Goal: Find specific page/section: Find specific page/section

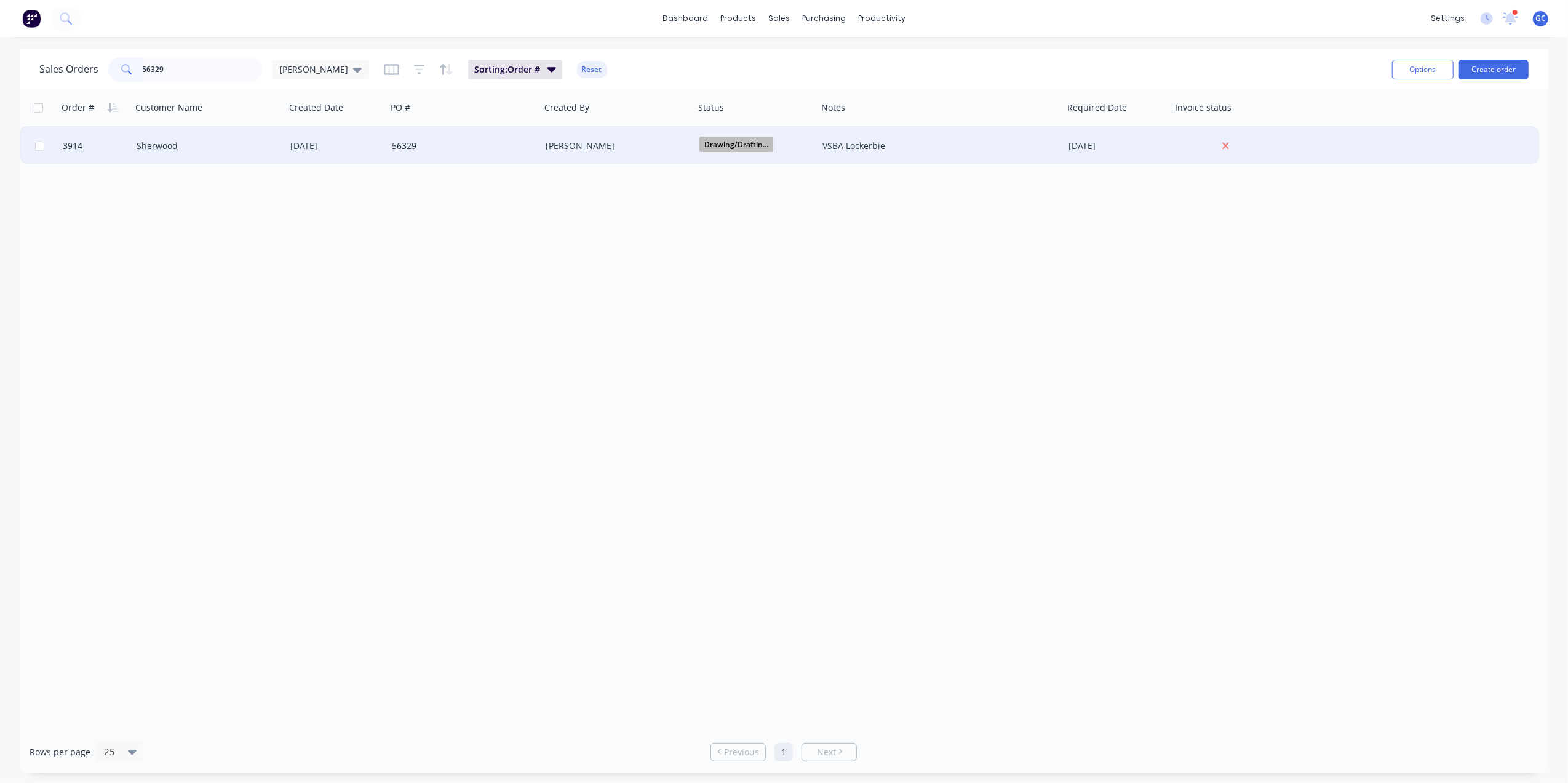
type input "56329"
click at [241, 146] on div "Sherwood" at bounding box center [205, 146] width 136 height 13
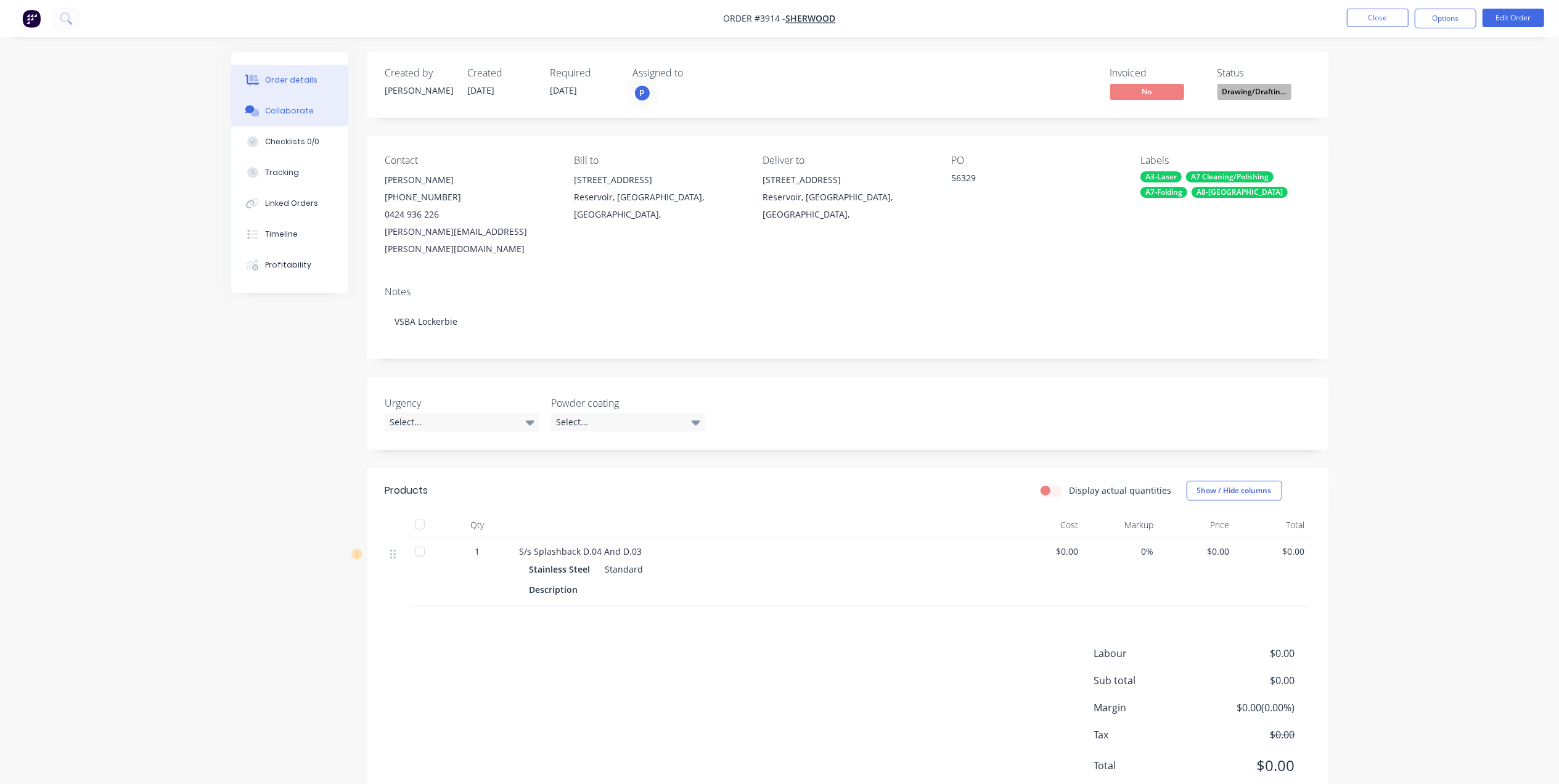
click at [319, 106] on button "Collaborate" at bounding box center [290, 111] width 117 height 31
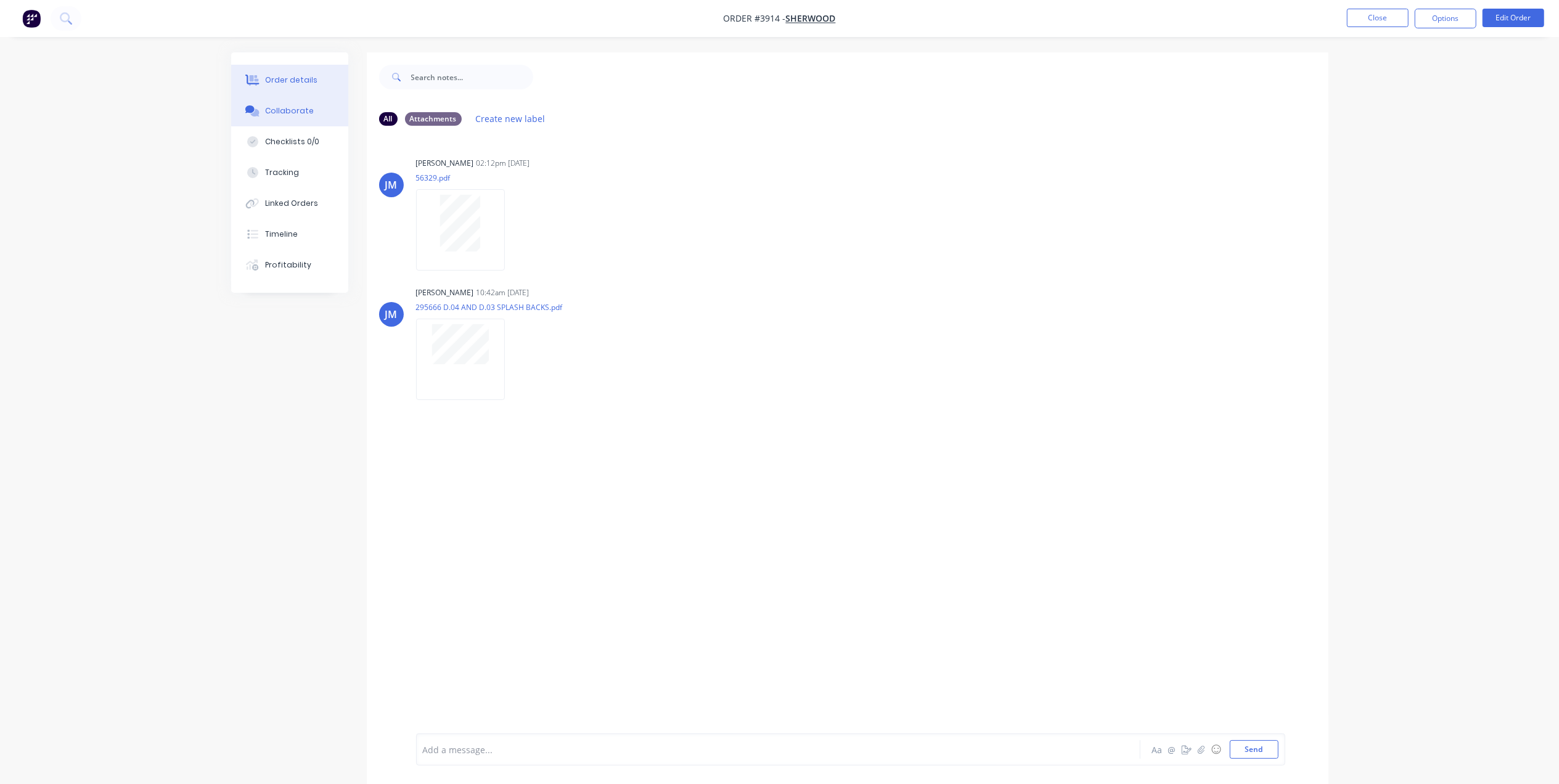
click at [324, 84] on button "Order details" at bounding box center [290, 80] width 117 height 31
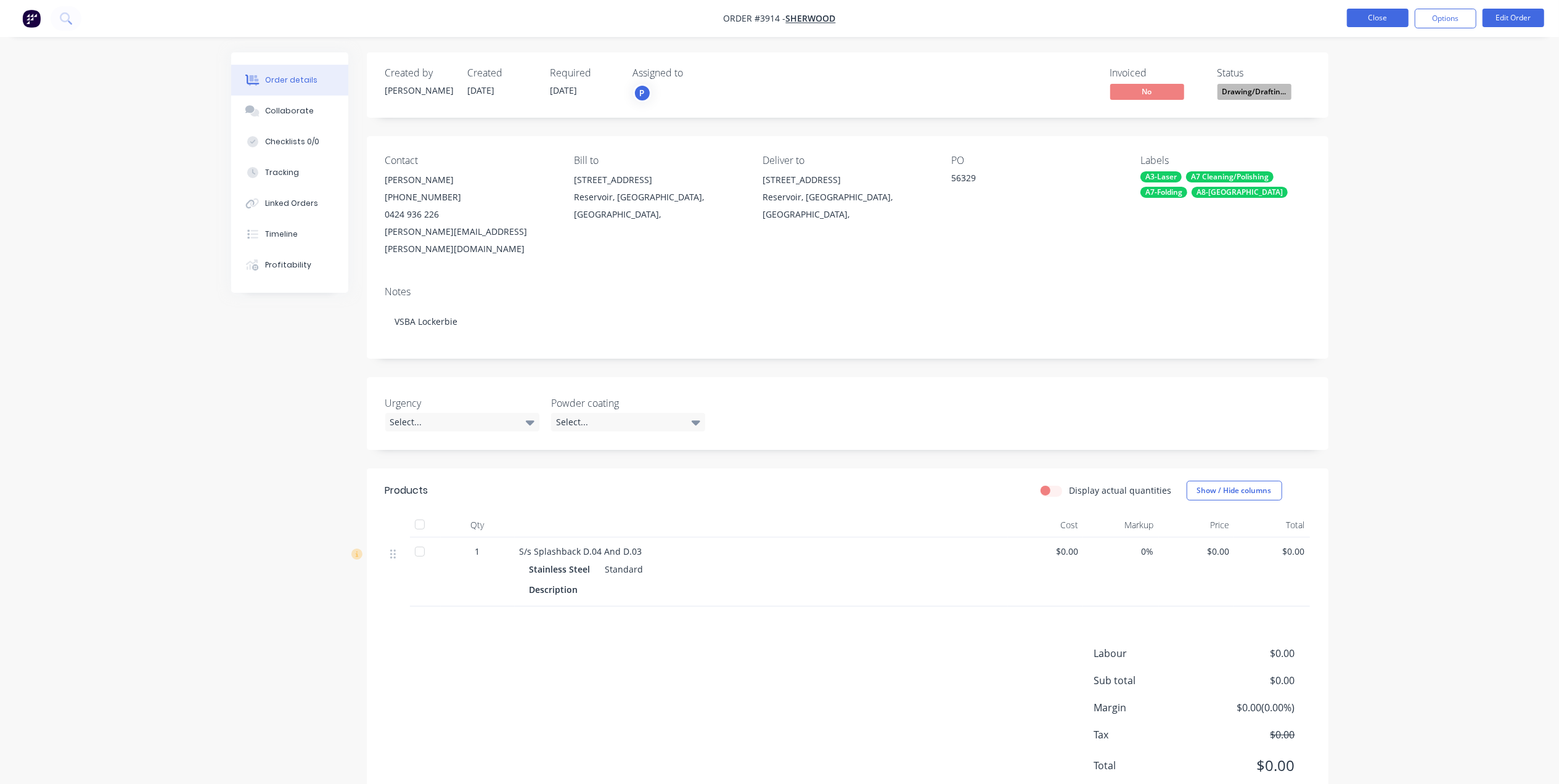
click at [1377, 20] on button "Close" at bounding box center [1378, 17] width 61 height 19
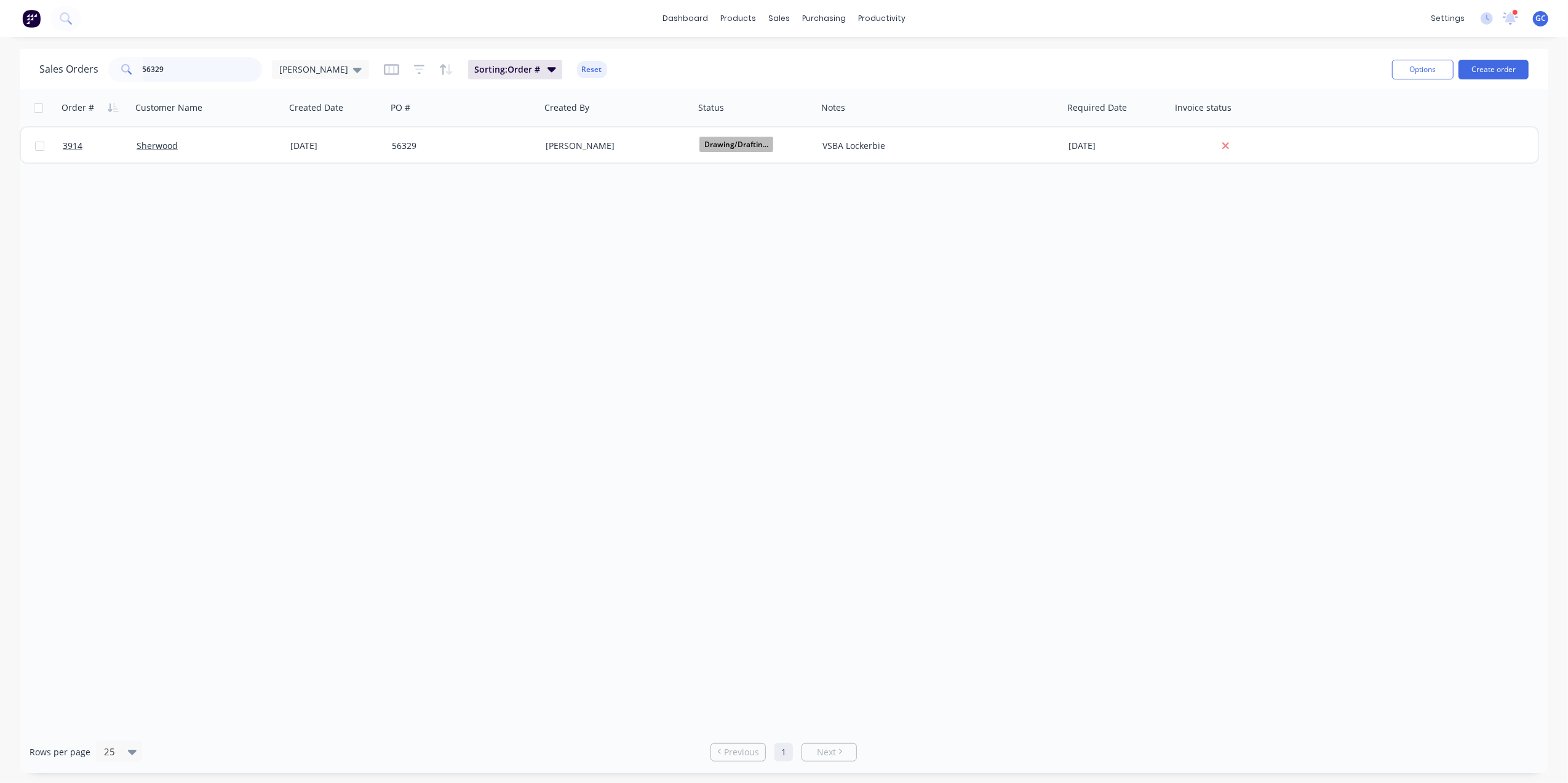
click at [217, 67] on input "56329" at bounding box center [202, 69] width 120 height 24
type input "5"
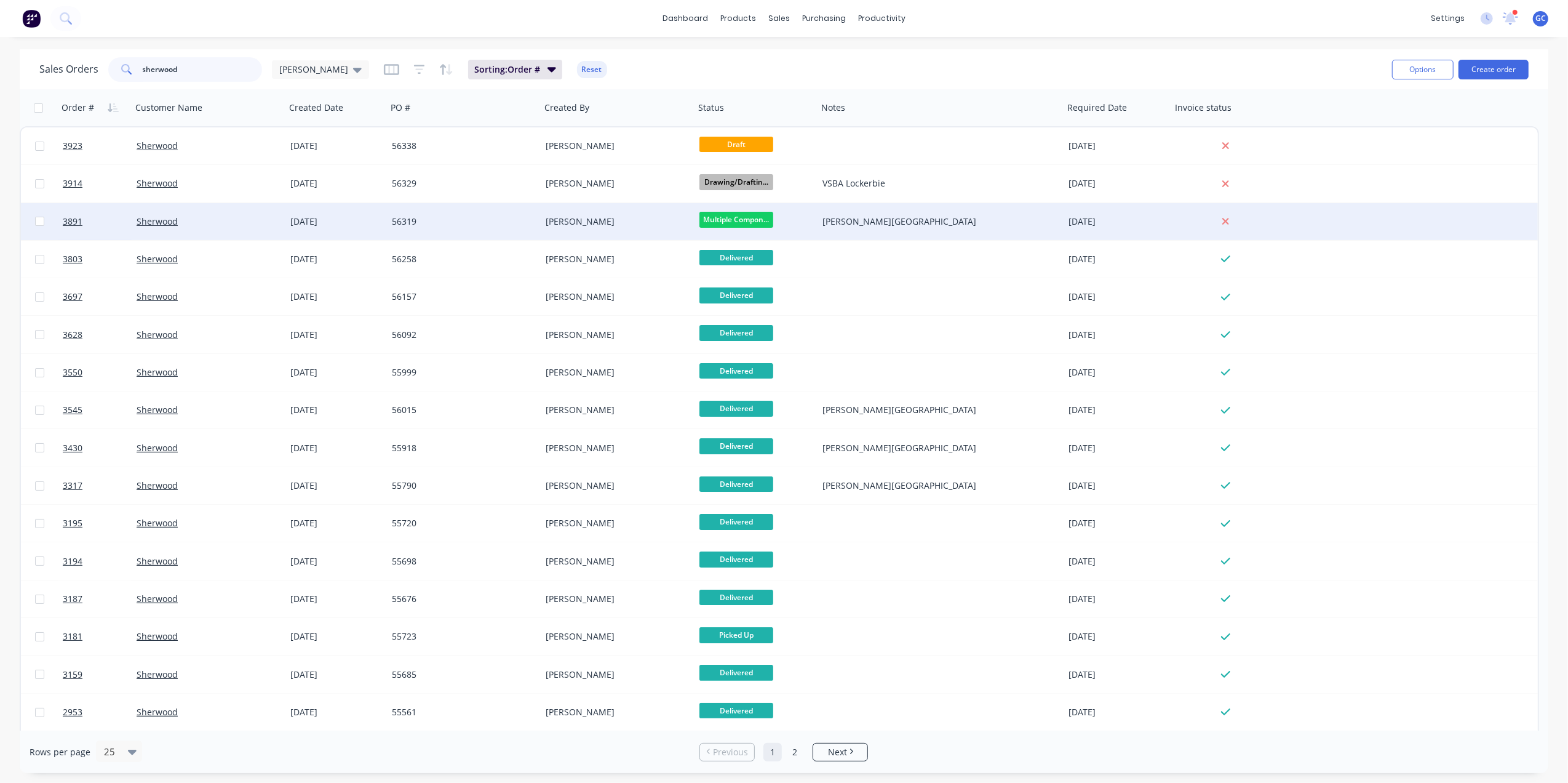
type input "sherwood"
click at [475, 217] on div "56319" at bounding box center [460, 221] width 136 height 13
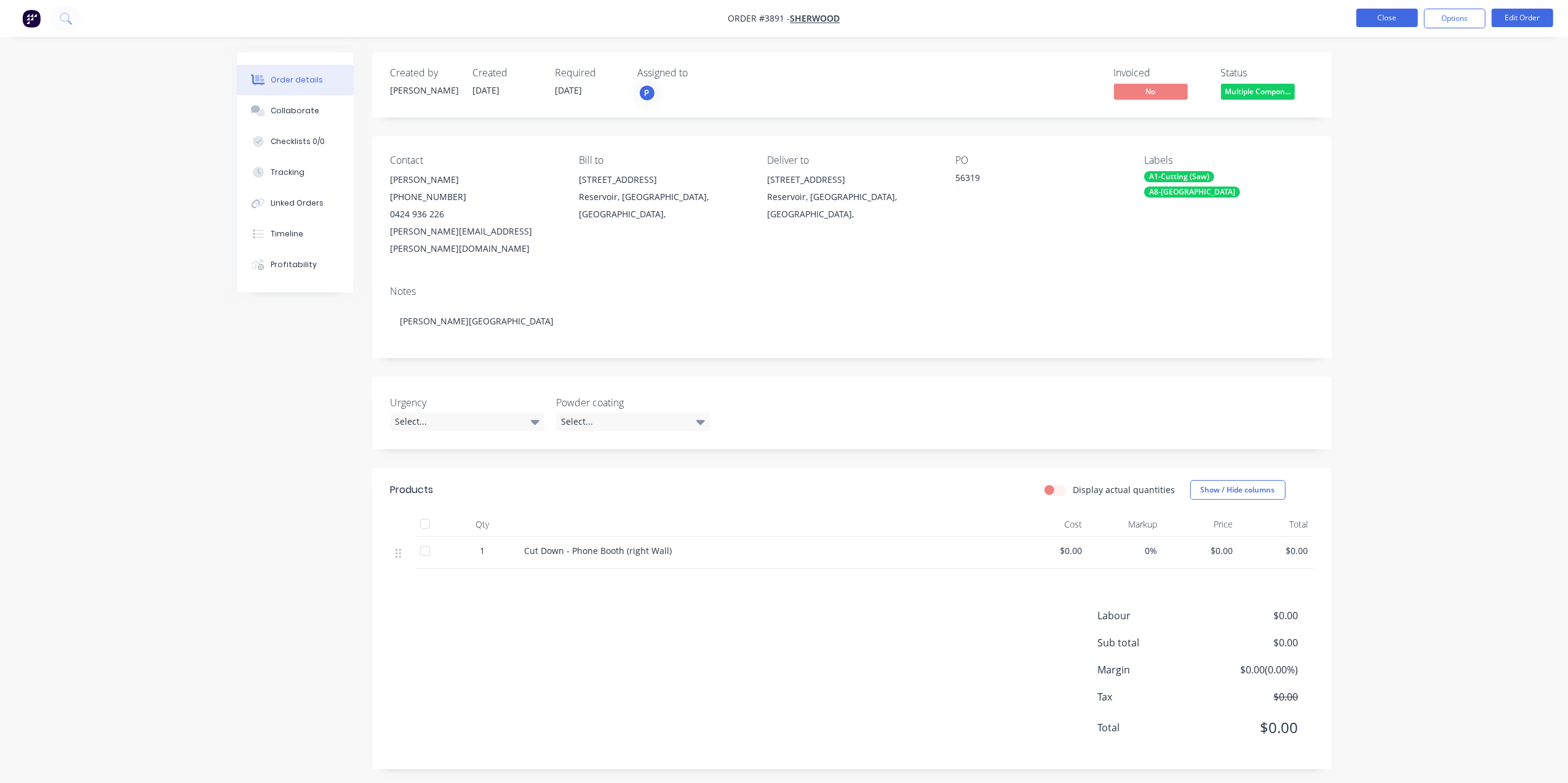
click at [1378, 24] on button "Close" at bounding box center [1386, 17] width 61 height 19
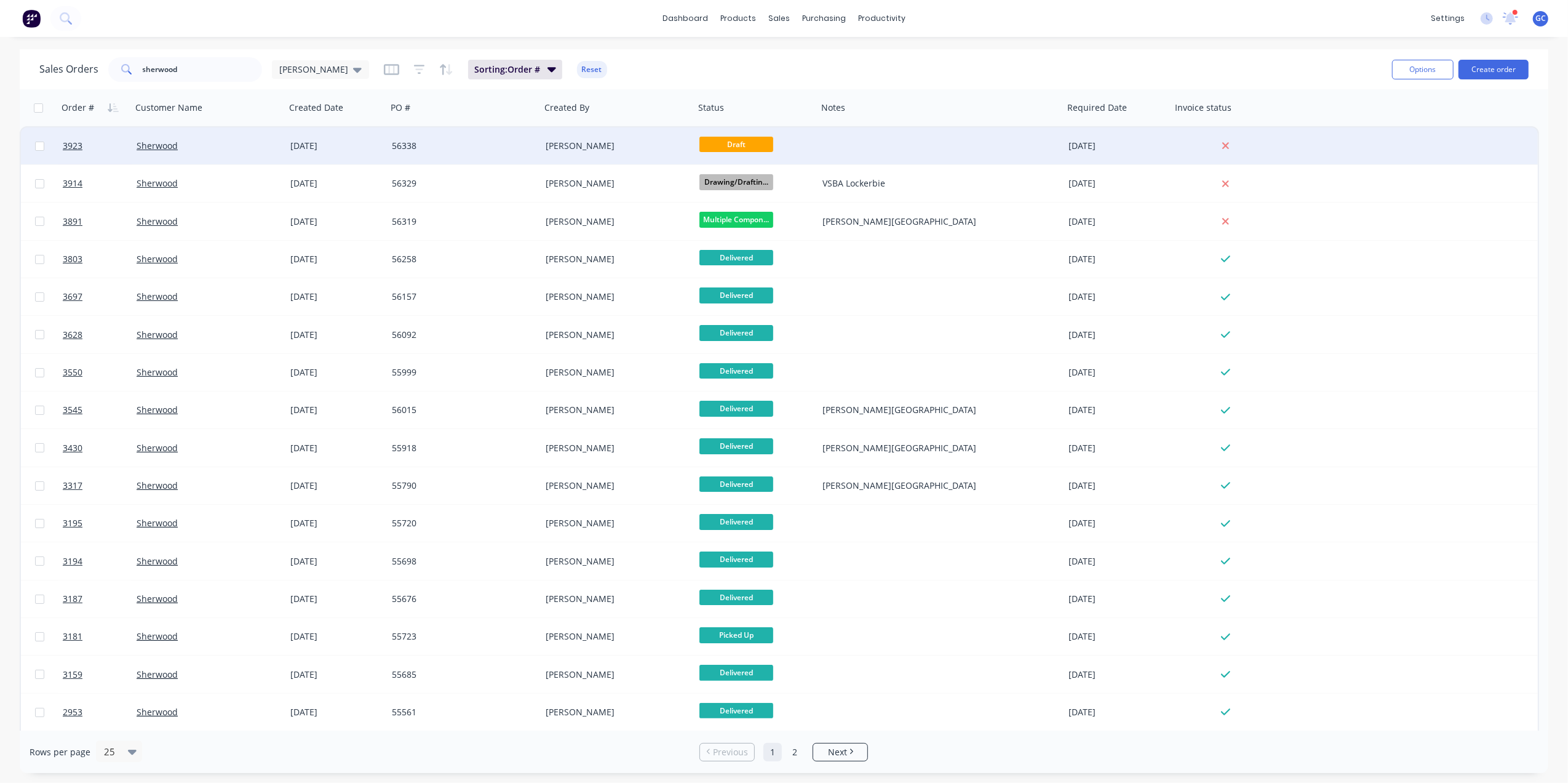
click at [520, 148] on div "56338" at bounding box center [460, 146] width 136 height 13
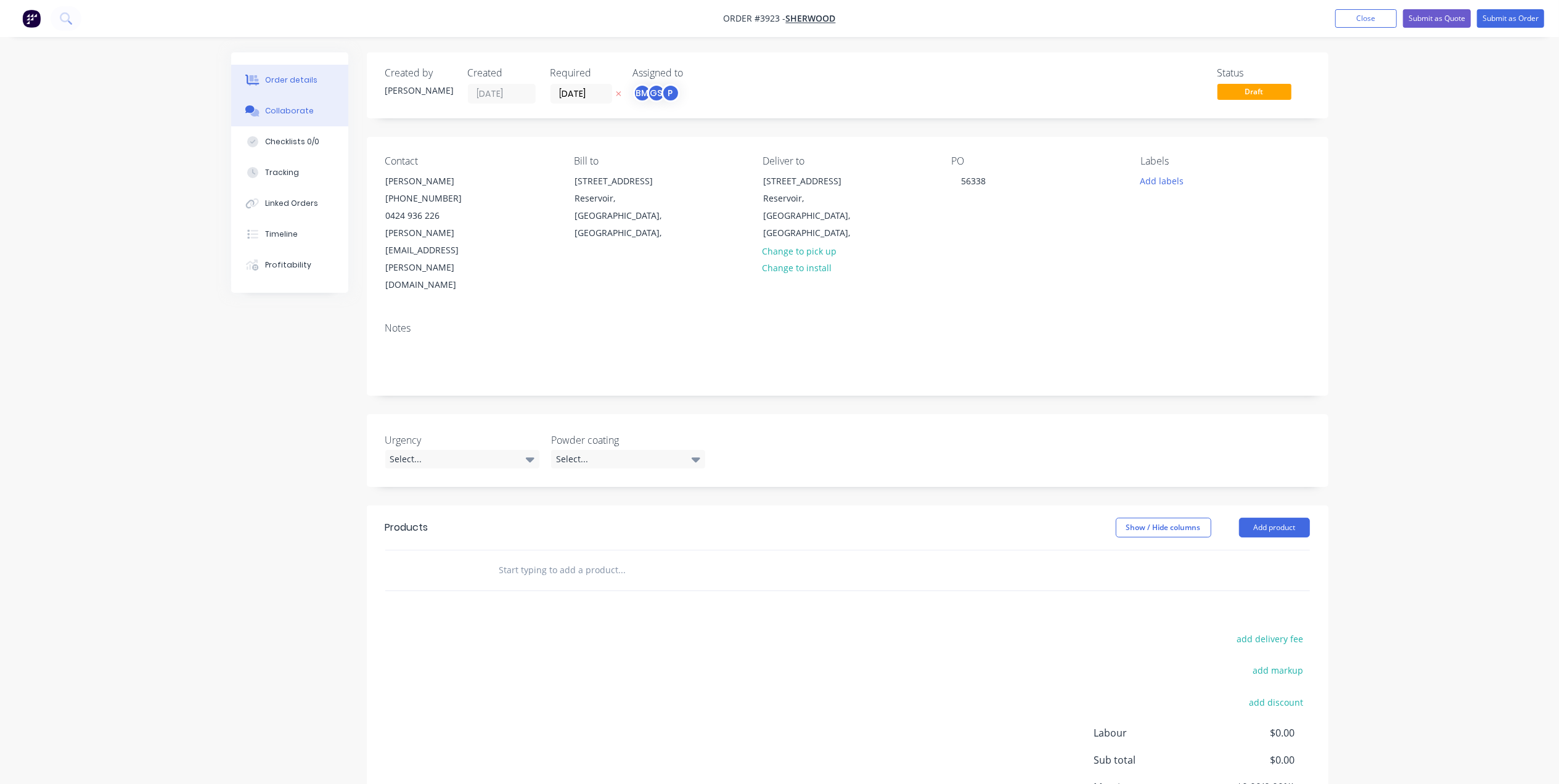
click at [282, 105] on div "Collaborate" at bounding box center [289, 111] width 49 height 11
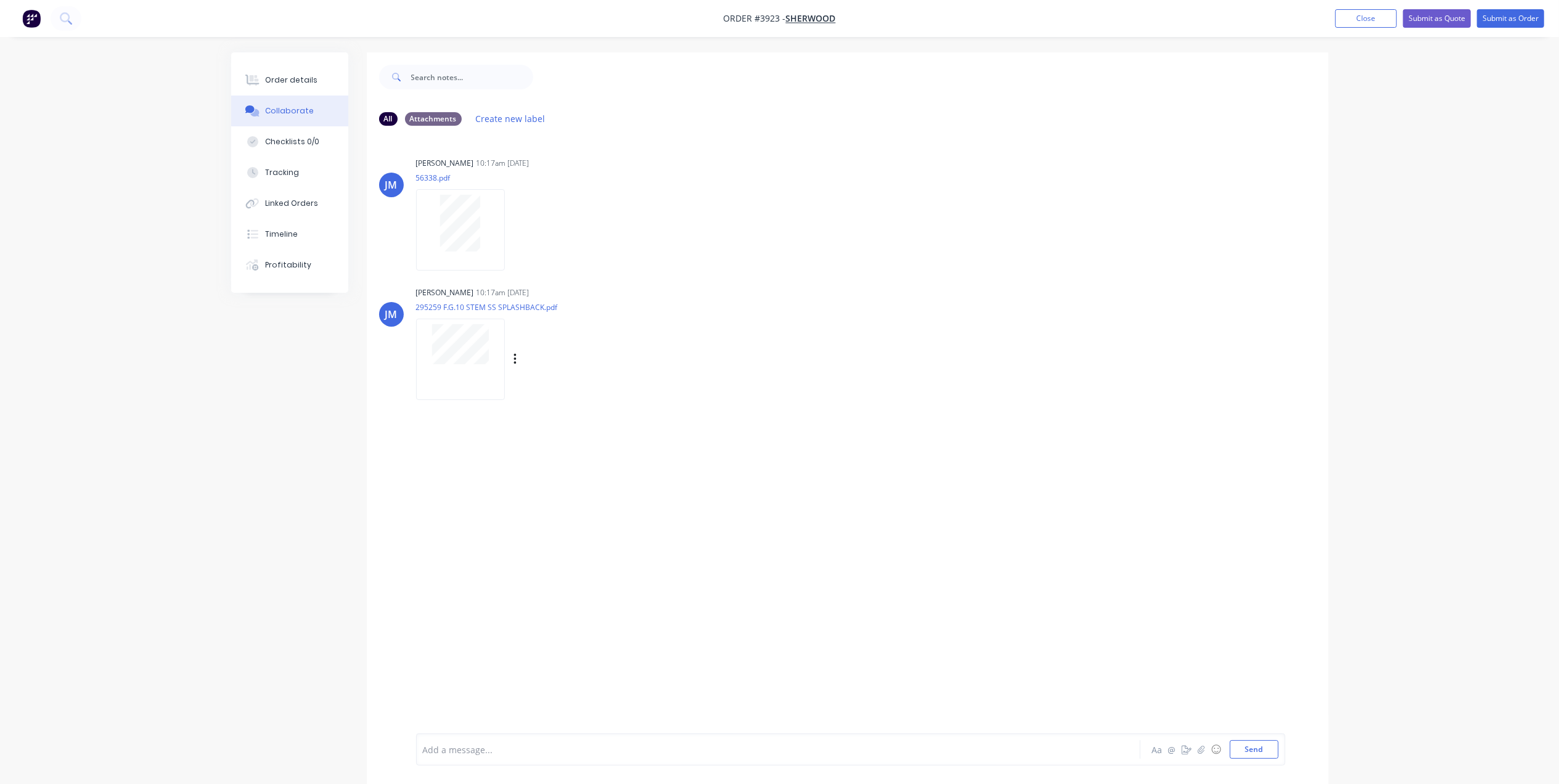
click at [466, 372] on div at bounding box center [460, 359] width 89 height 81
click at [300, 67] on button "Order details" at bounding box center [290, 80] width 117 height 31
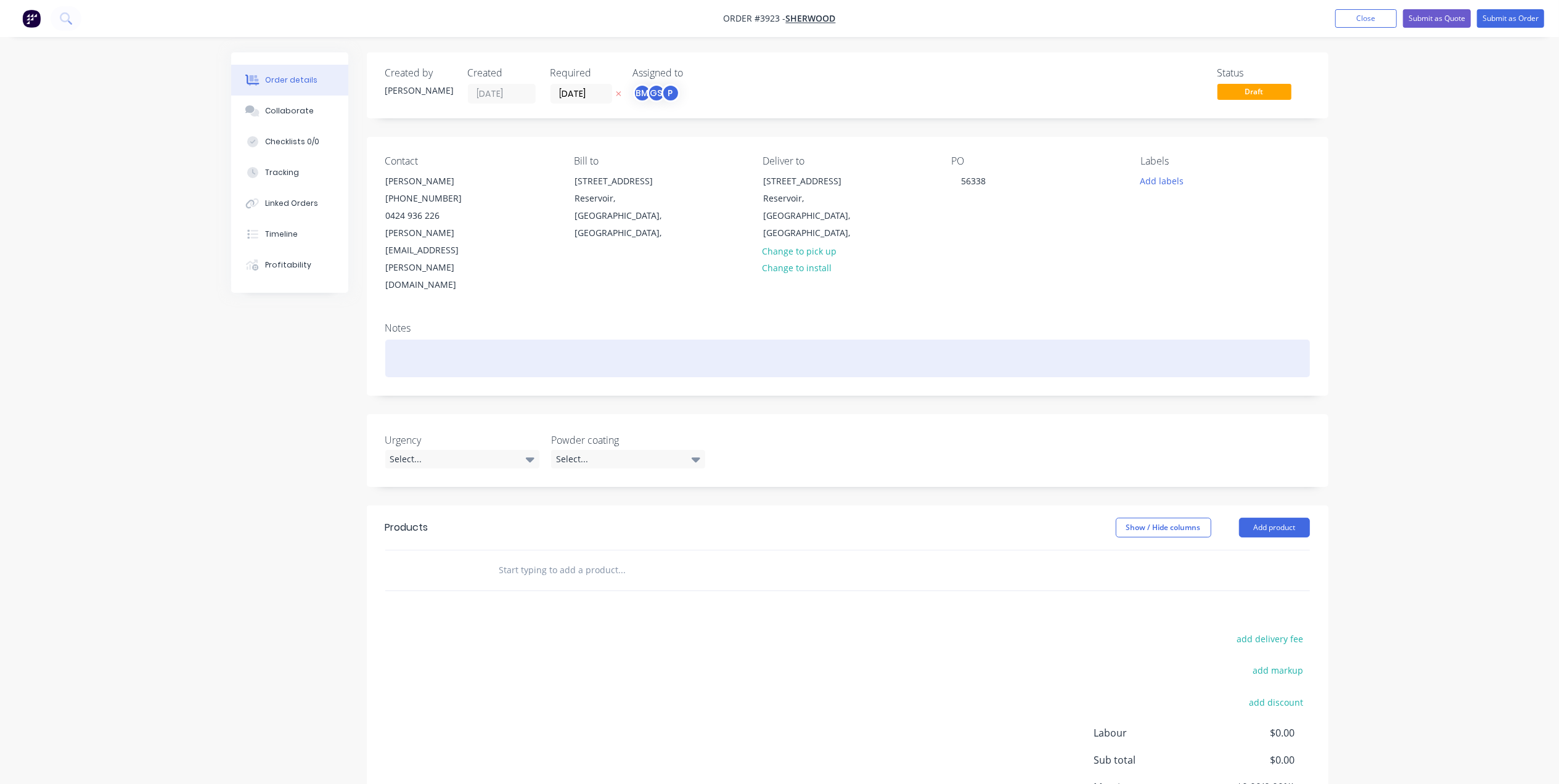
click at [736, 339] on div at bounding box center [848, 358] width 925 height 38
click at [777, 339] on div at bounding box center [848, 358] width 925 height 38
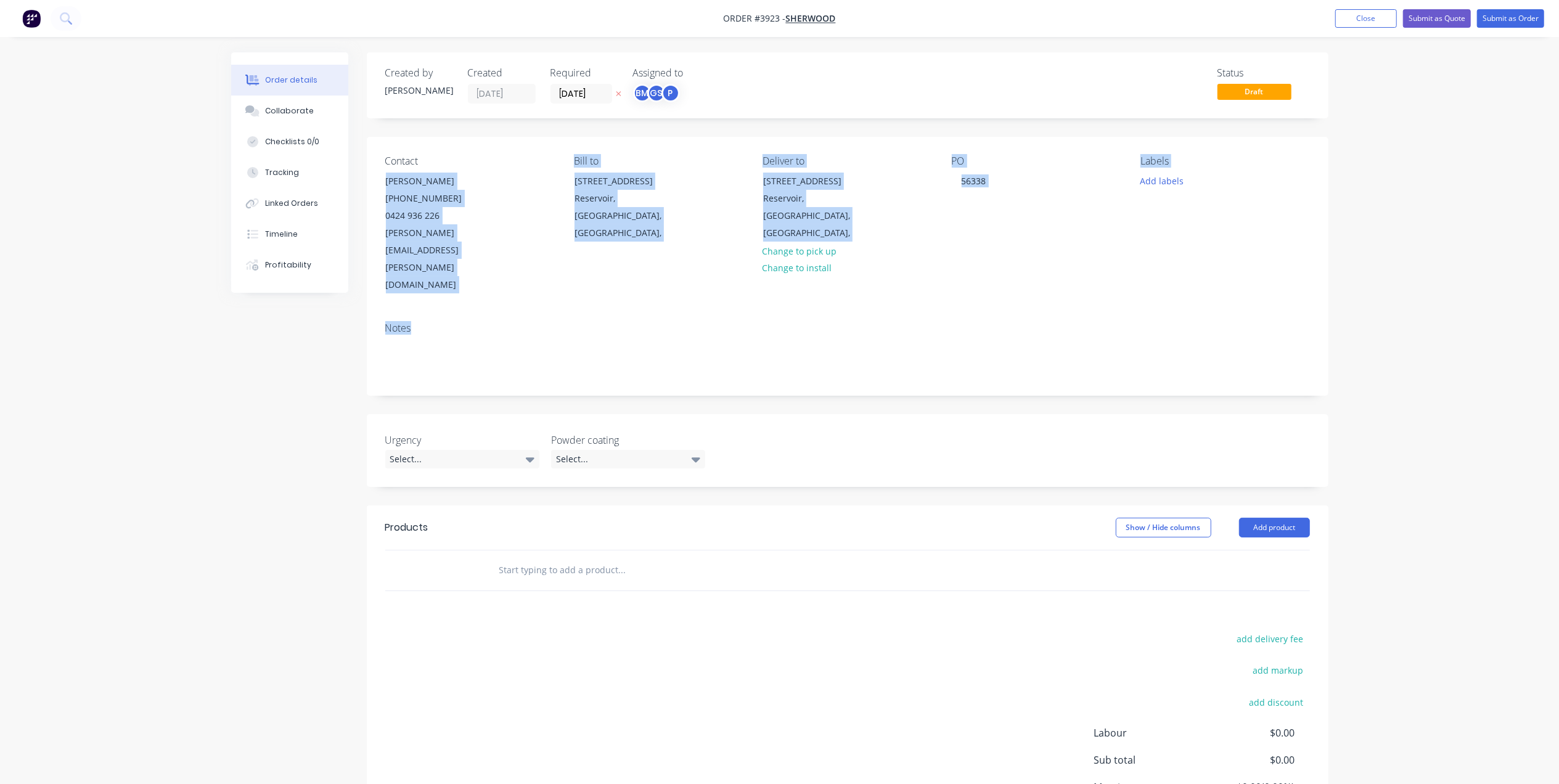
drag, startPoint x: 644, startPoint y: 262, endPoint x: 536, endPoint y: 162, distance: 147.2
click at [536, 162] on div "Contact David Ross (03) 9469 3606 0424 936 226 david@sherwood.com.au Bill to 4-…" at bounding box center [847, 266] width 961 height 258
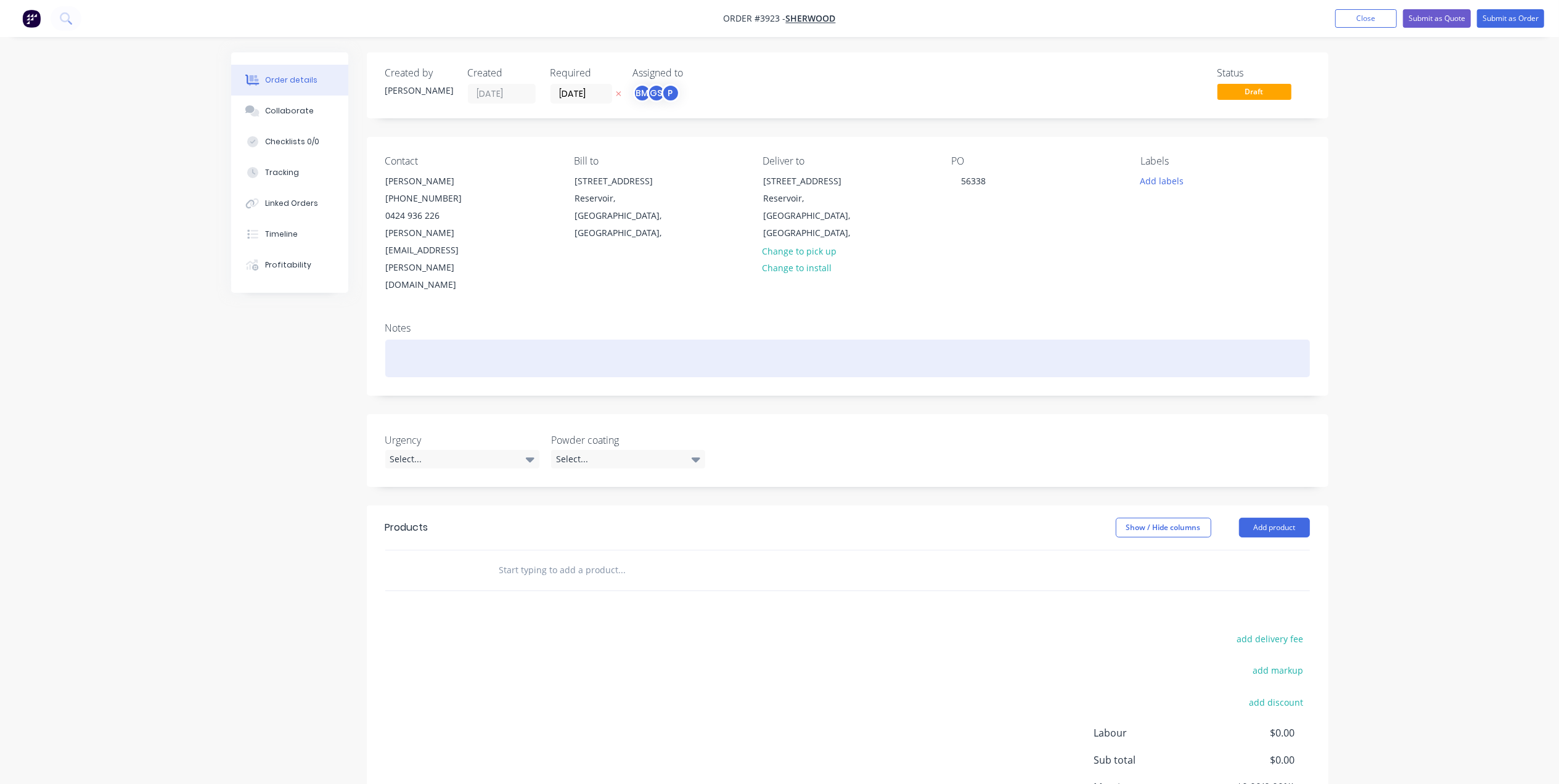
click at [632, 339] on div at bounding box center [848, 358] width 925 height 38
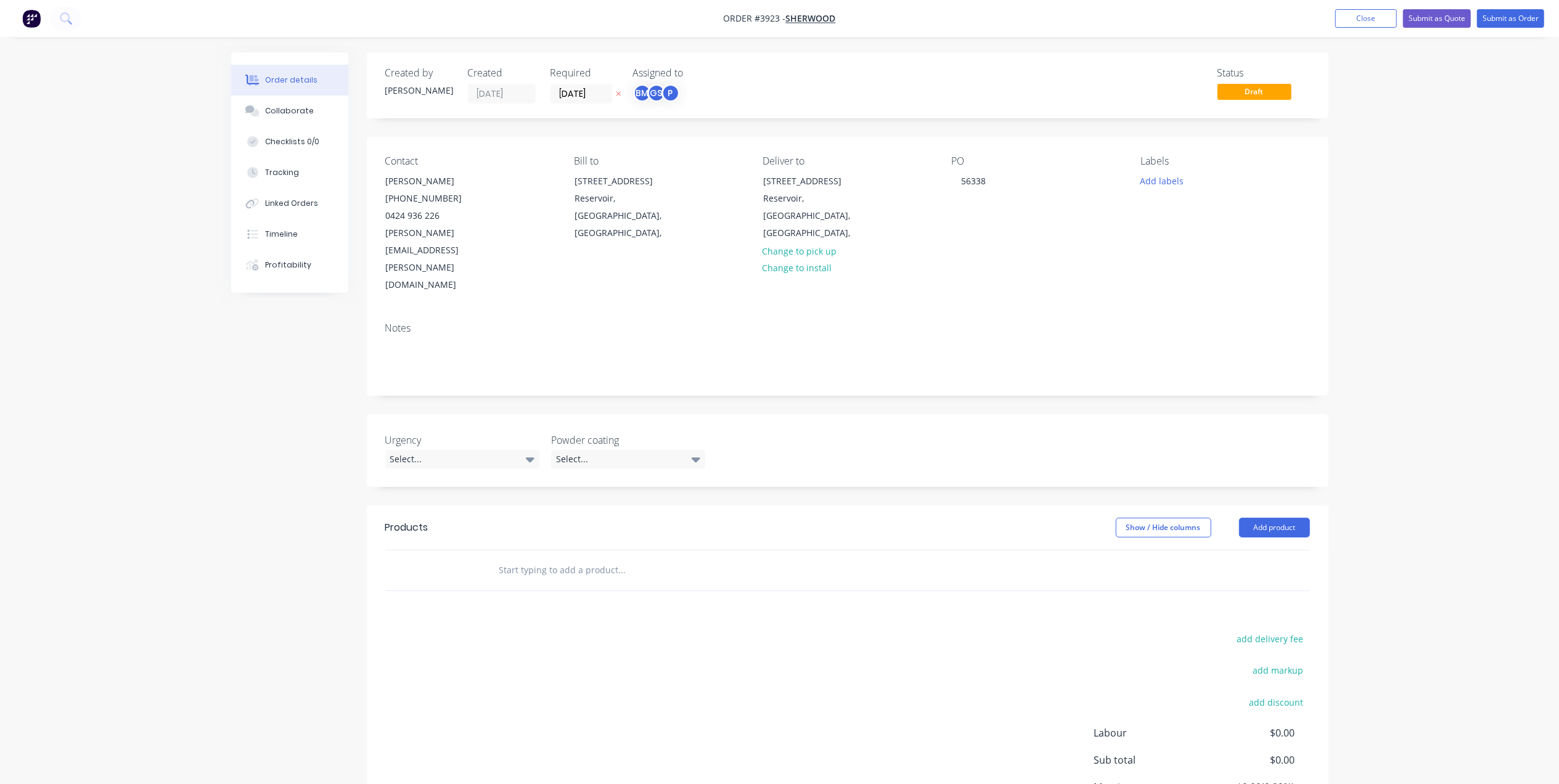
click at [492, 255] on div "Contact David Ross (03) 9469 3606 0424 936 226 david@sherwood.com.au Bill to 4-…" at bounding box center [847, 224] width 961 height 176
drag, startPoint x: 489, startPoint y: 235, endPoint x: 382, endPoint y: 167, distance: 126.8
click at [382, 167] on div "Contact David Ross (03) 9469 3606 0424 936 226 david@sherwood.com.au Bill to 4-…" at bounding box center [847, 224] width 961 height 176
click at [595, 326] on div "Notes" at bounding box center [847, 353] width 961 height 82
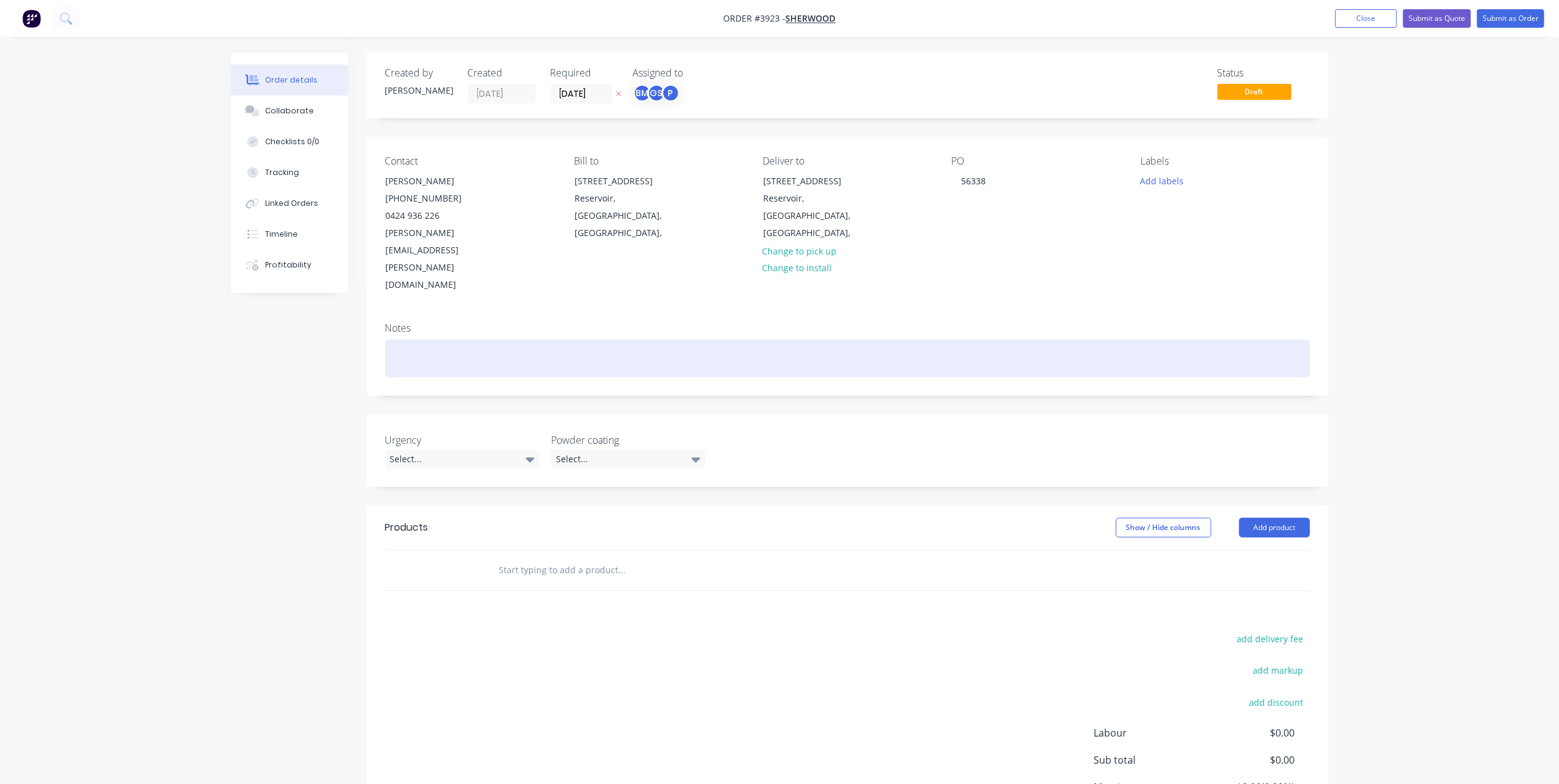
click at [1240, 339] on div at bounding box center [848, 358] width 925 height 38
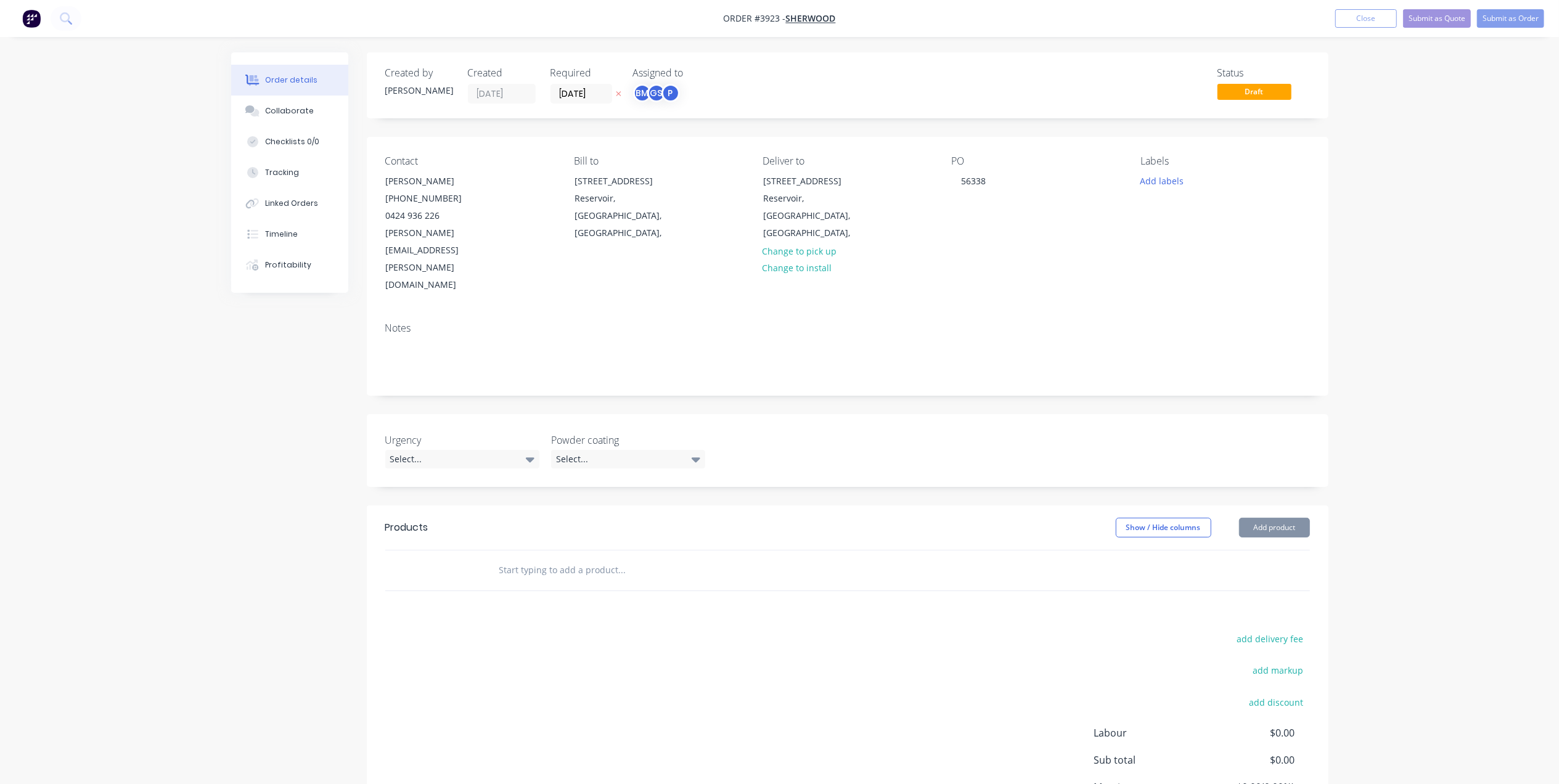
click at [1414, 118] on div "Order details Collaborate Checklists 0/0 Tracking Linked Orders Timeline Profit…" at bounding box center [780, 452] width 1559 height 905
click at [1147, 24] on nav "Order #3923 - Sherwood Add product Close Submit as Quote Submit as Order" at bounding box center [780, 18] width 1559 height 37
click at [1360, 21] on button "Close" at bounding box center [1366, 18] width 61 height 19
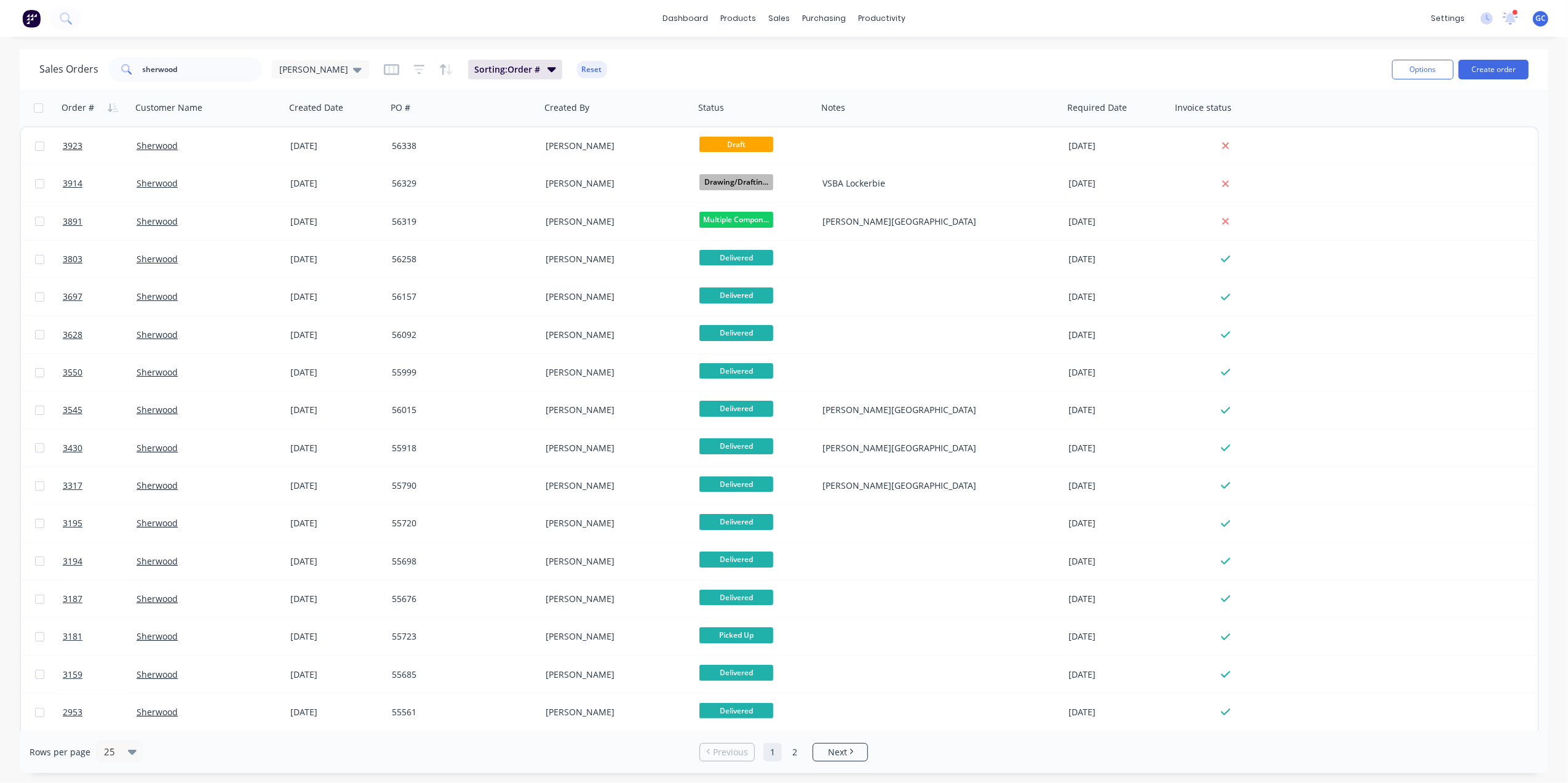
click at [1314, 35] on div "dashboard products sales purchasing productivity dashboard products Product Cat…" at bounding box center [784, 18] width 1568 height 37
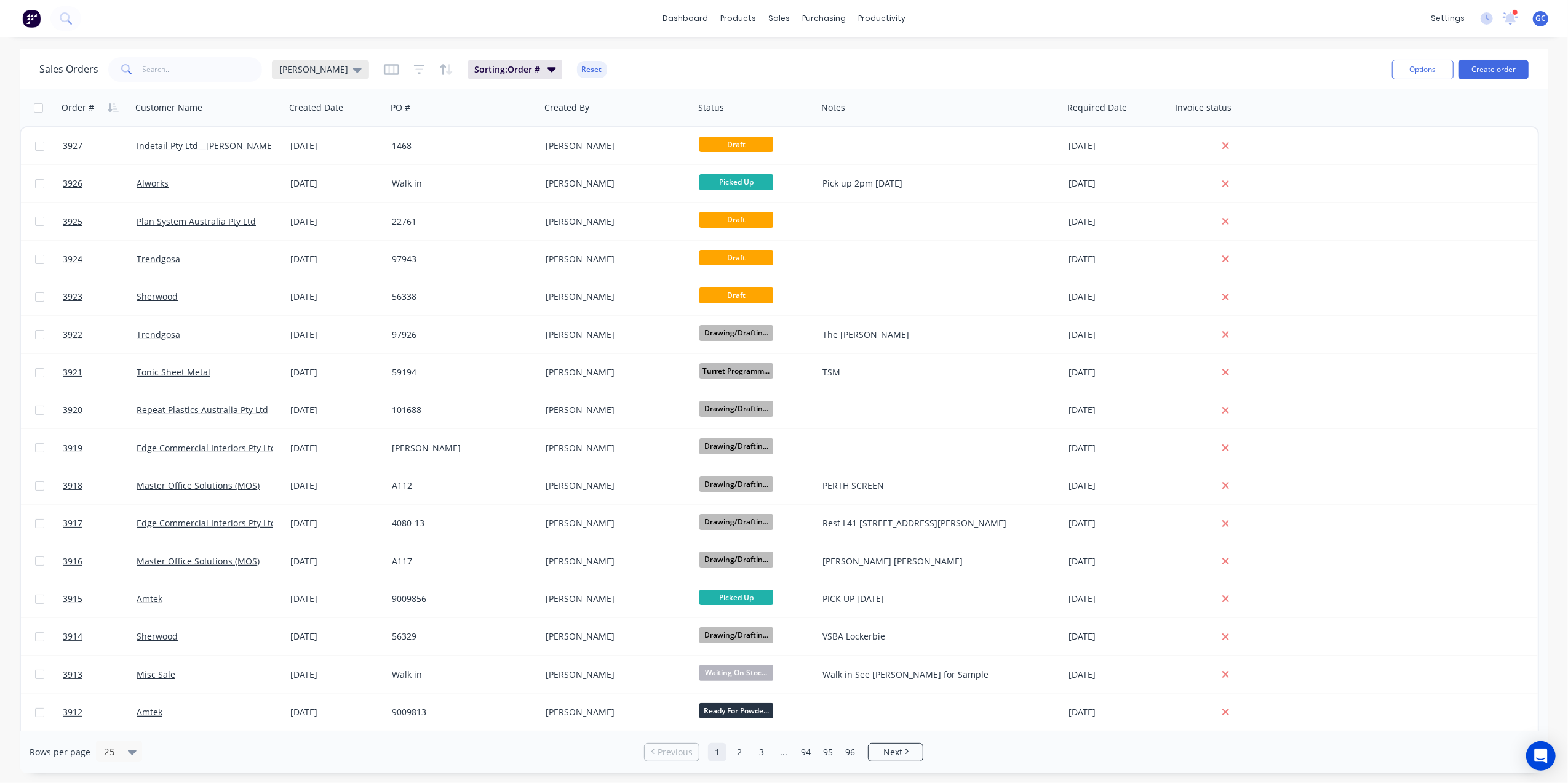
click at [294, 68] on span "[PERSON_NAME]" at bounding box center [313, 69] width 69 height 13
click at [307, 246] on button "Drafts" at bounding box center [346, 248] width 141 height 14
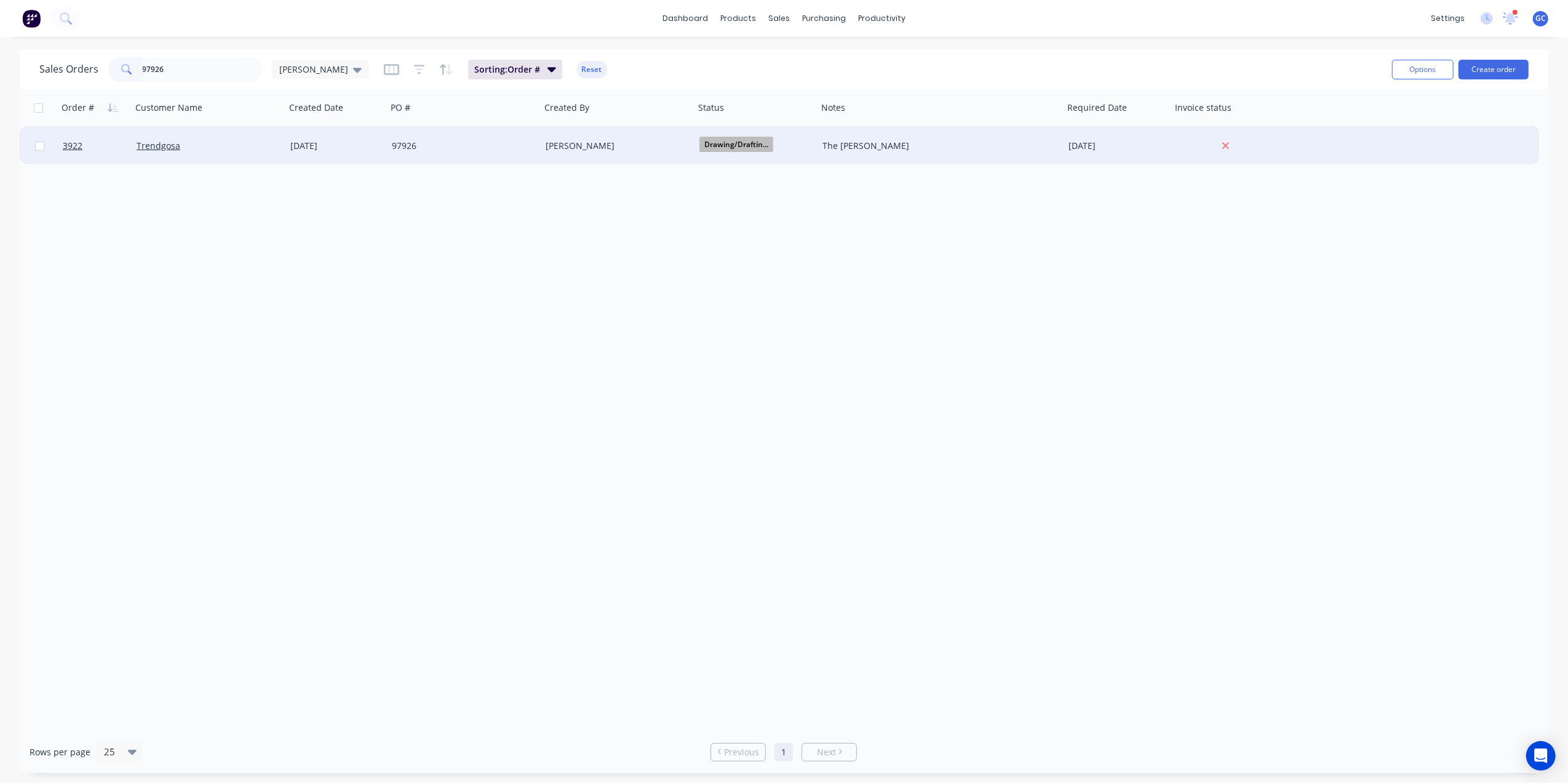
type input "97926"
click at [259, 143] on div "Trendgosa" at bounding box center [205, 146] width 136 height 13
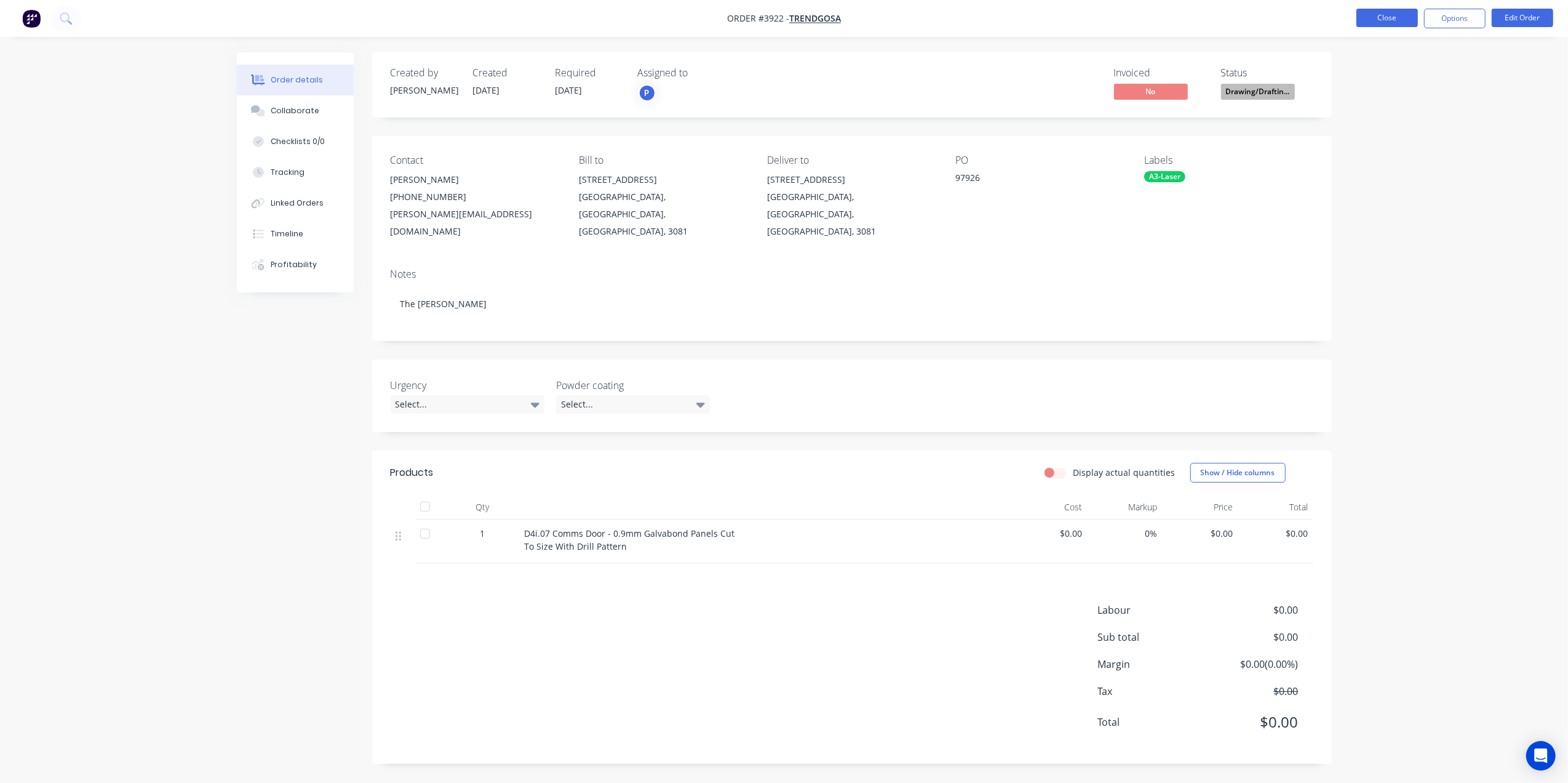
click at [1405, 16] on button "Close" at bounding box center [1386, 17] width 61 height 19
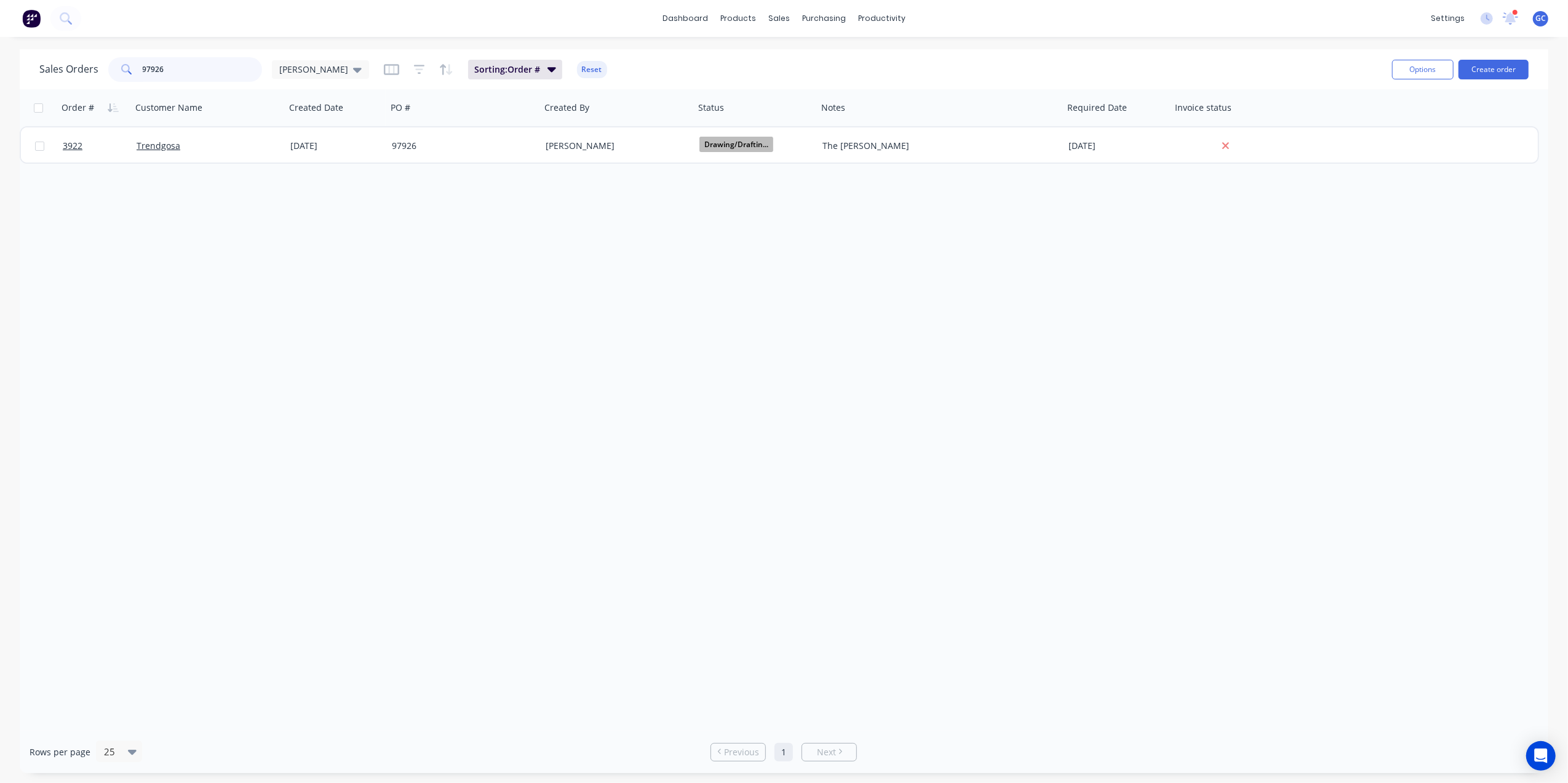
drag, startPoint x: 173, startPoint y: 65, endPoint x: 88, endPoint y: 75, distance: 85.6
click at [88, 75] on div "Sales Orders 97926 Gino" at bounding box center [205, 69] width 330 height 24
